Goal: Navigation & Orientation: Find specific page/section

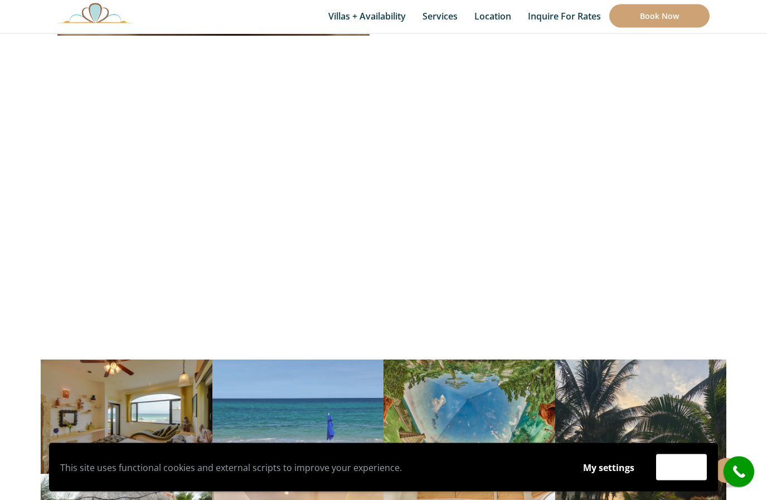
scroll to position [3548, 0]
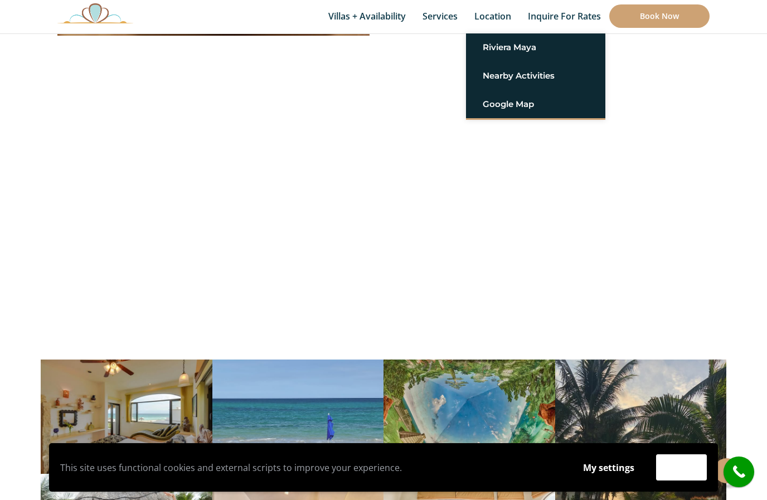
click at [508, 50] on link "Riviera Maya" at bounding box center [536, 47] width 106 height 20
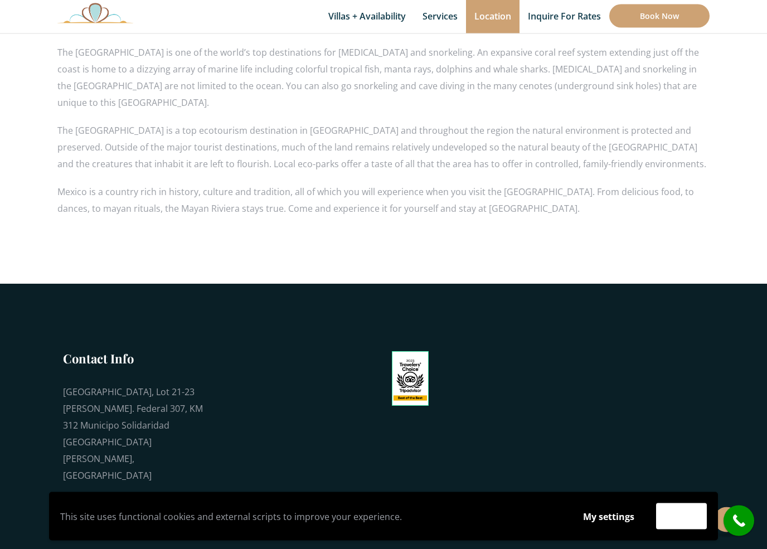
scroll to position [901, 0]
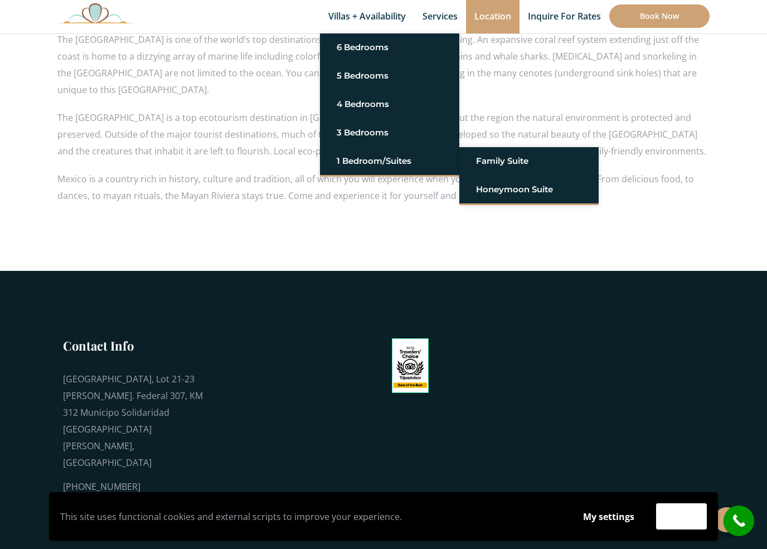
click at [515, 159] on link "Family Suite" at bounding box center [529, 161] width 106 height 20
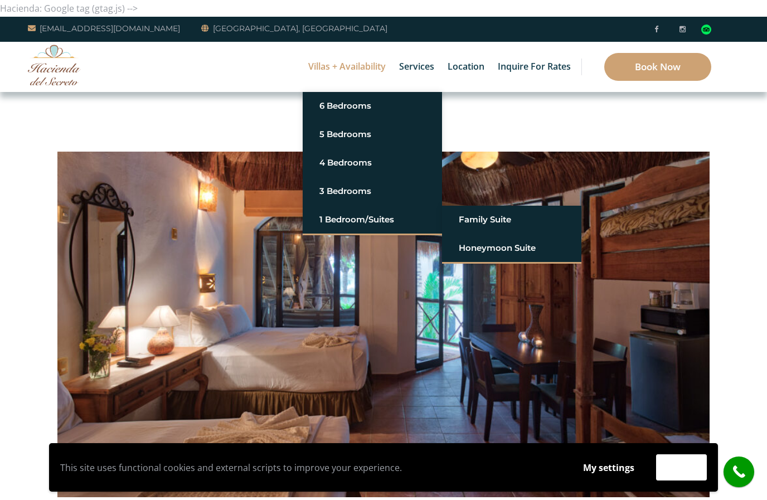
click at [510, 250] on link "Honeymoon Suite" at bounding box center [512, 248] width 106 height 20
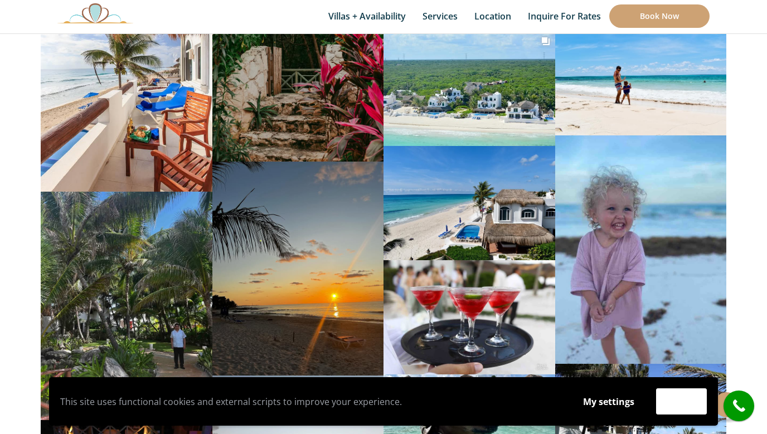
scroll to position [6185, 0]
